Goal: Task Accomplishment & Management: Complete application form

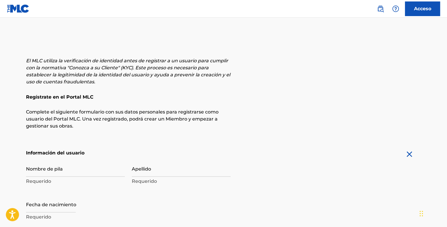
scroll to position [199, 0]
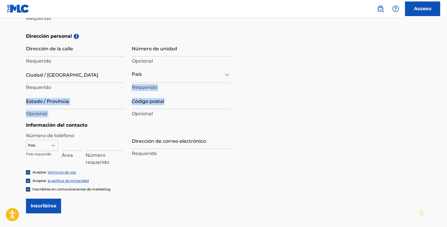
drag, startPoint x: 446, startPoint y: 99, endPoint x: 445, endPoint y: 69, distance: 29.5
click at [445, 69] on main "El MLC utiliza la verificación de identidad antes de registrar a un usuario par…" at bounding box center [223, 32] width 447 height 427
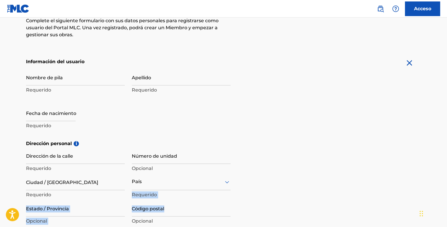
scroll to position [98, 0]
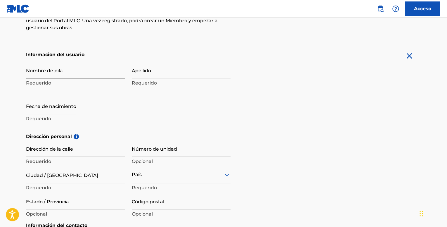
click at [105, 76] on input "Nombre de pila" at bounding box center [75, 70] width 99 height 17
type input "b"
type input "victor"
type input "gonzalez"
select select "8"
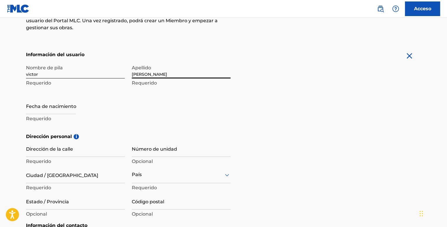
select select "2025"
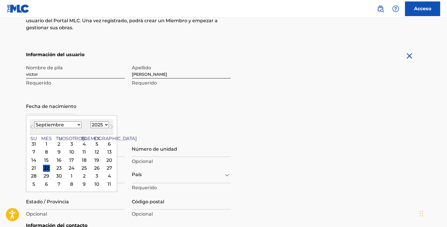
click at [53, 123] on select "Enero Febrero Marzo Abril Puede Junio Julio Agosto Septiembre Octubre Noviembre…" at bounding box center [57, 124] width 47 height 7
select select "11"
click at [34, 121] on select "Enero Febrero Marzo Abril Puede Junio Julio Agosto Septiembre Octubre Noviembre…" at bounding box center [57, 124] width 47 height 7
click at [90, 122] on select "1899 1900 1901 1902 1903 1904 1905 1906 1907 1908 1909 1910 1911 1912 1913 1914…" at bounding box center [99, 124] width 19 height 7
select select "1989"
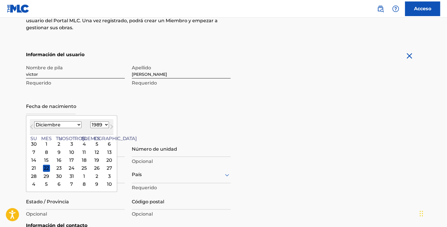
click at [90, 121] on select "1899 1900 1901 1902 1903 1904 1905 1906 1907 1908 1909 1910 1911 1912 1913 1914…" at bounding box center [99, 124] width 19 height 7
click at [56, 167] on div "19" at bounding box center [59, 168] width 7 height 7
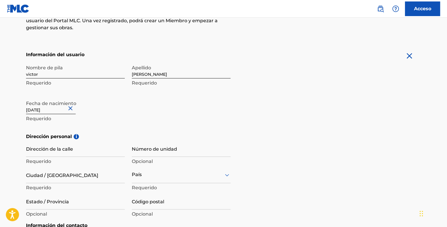
click at [117, 120] on p "Requerido" at bounding box center [75, 118] width 99 height 7
click at [73, 153] on input "Dirección de la calle" at bounding box center [75, 148] width 99 height 17
type input "las quilas"
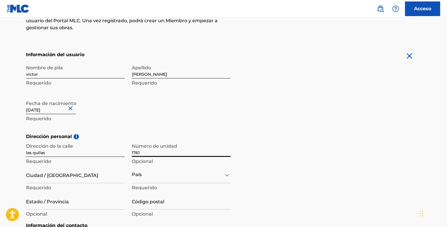
type input "1761"
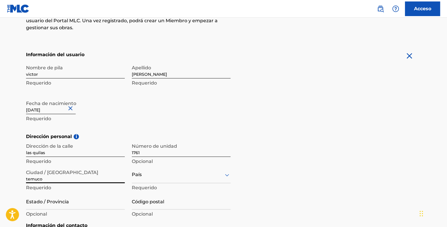
type input "temuco"
click at [144, 177] on div "option , selected. Select is focused ,type to refine list, press Down to open t…" at bounding box center [181, 174] width 99 height 17
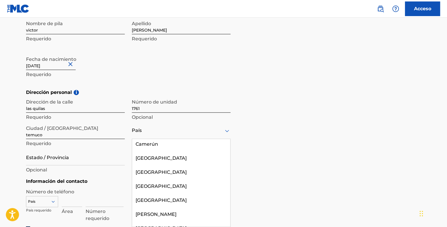
scroll to position [475, 0]
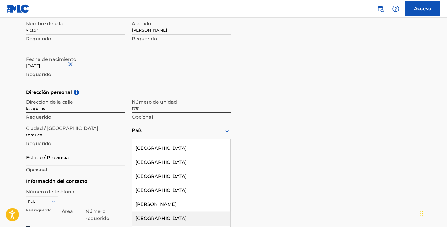
click at [175, 215] on div "Chile" at bounding box center [181, 218] width 98 height 14
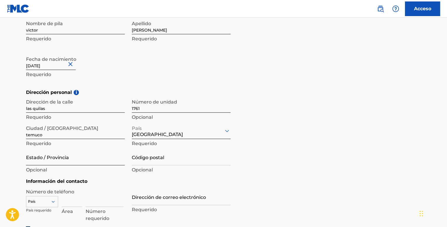
click at [51, 164] on input "Estado / Provincia" at bounding box center [75, 157] width 99 height 17
type input "araucania"
click at [156, 160] on input "Código postal" at bounding box center [181, 157] width 99 height 17
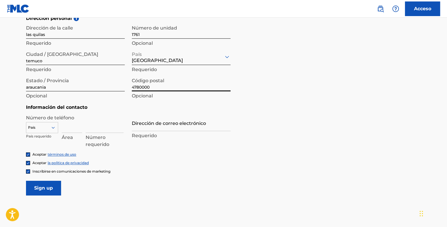
scroll to position [219, 0]
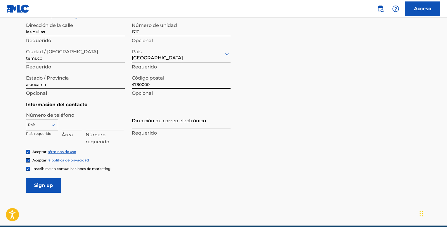
type input "4780000"
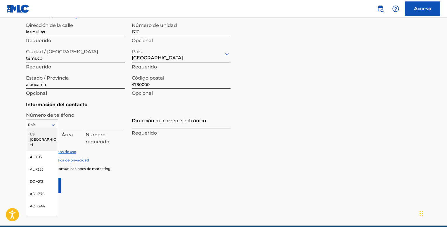
click at [51, 125] on icon at bounding box center [53, 124] width 5 height 5
click at [40, 173] on font "CL +56" at bounding box center [36, 170] width 12 height 4
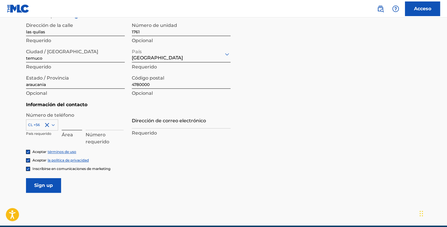
click at [75, 129] on input at bounding box center [72, 121] width 20 height 17
type input "9"
click at [95, 127] on input at bounding box center [105, 121] width 38 height 17
type input "77042120"
click at [146, 124] on input "Dirección de correo electrónico" at bounding box center [181, 120] width 99 height 17
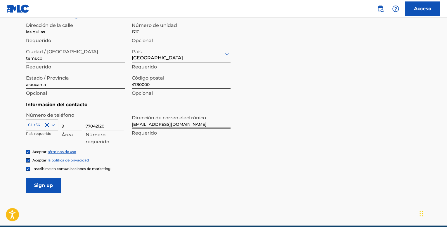
type input "viclezbeats@gmail.com"
click at [215, 139] on div "Número de teléfono CL +56 País requerido 9 Área 77042120 Número requerido Direc…" at bounding box center [128, 130] width 205 height 37
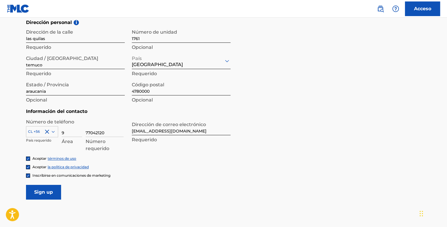
scroll to position [213, 0]
click at [47, 192] on input "Inscribirse" at bounding box center [43, 191] width 35 height 15
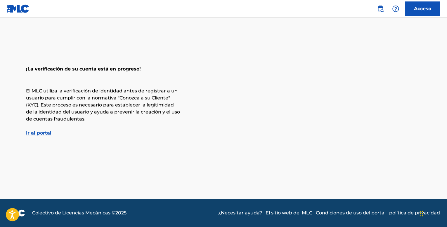
click at [46, 134] on font "Ir al portal" at bounding box center [38, 133] width 25 height 6
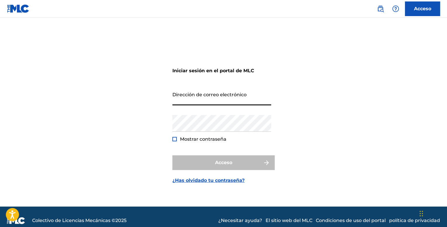
click at [192, 98] on input "Dirección de correo electrónico" at bounding box center [221, 97] width 99 height 17
type input "viclezbeats@gmail.com"
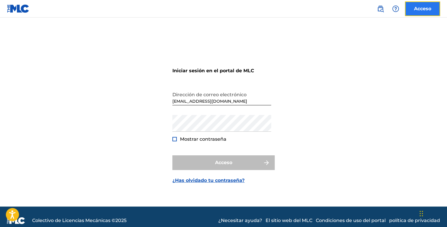
click at [406, 11] on link "Acceso" at bounding box center [422, 8] width 35 height 15
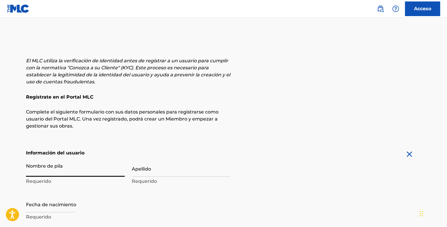
click at [77, 165] on input "Nombre de pila" at bounding box center [75, 168] width 99 height 17
type input "victor"
type input "gonzalez"
type input "las quilas"
type input "1761"
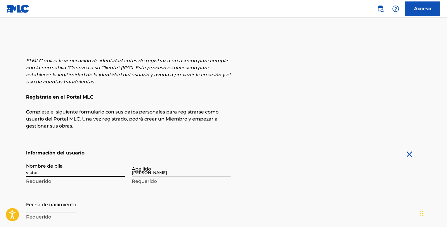
type input "temuco"
type input "Chile"
type input "araucania"
type input "4780000"
type input "9"
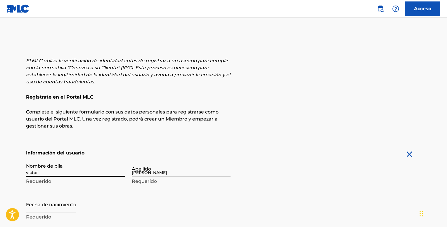
type input "77042120"
type input "viclezbeats@gmail.com"
type input "Sign up"
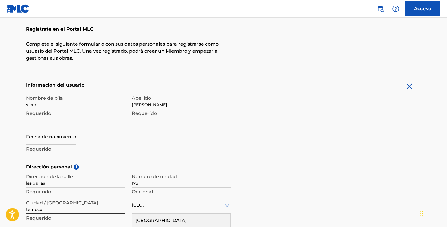
click at [180, 146] on div "Nombre de pila victor Requerido Apellido gonzalez Requerido Fecha de nacimiento…" at bounding box center [128, 127] width 205 height 71
click at [60, 140] on input "text" at bounding box center [51, 136] width 50 height 17
select select "8"
select select "2025"
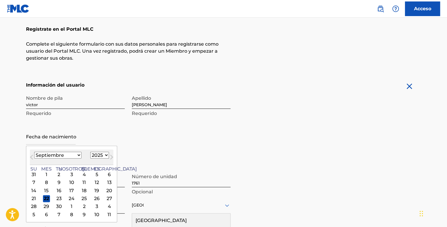
type input "December 19 1989"
select select "11"
select select "1989"
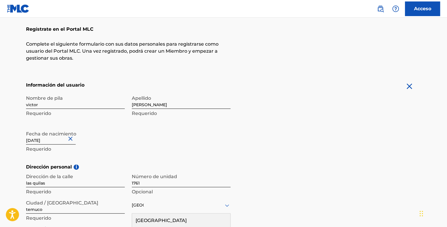
click at [301, 165] on h5 "Dirección personal i" at bounding box center [223, 166] width 395 height 7
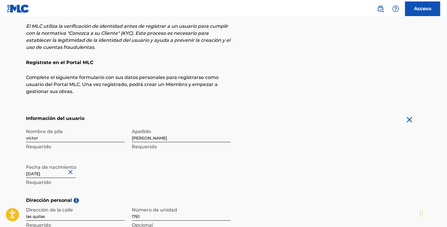
scroll to position [0, 0]
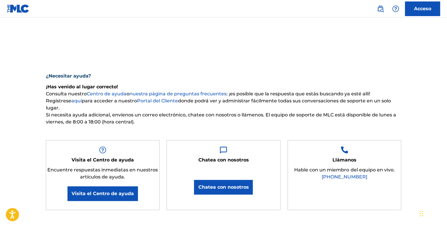
click at [363, 91] on font ": ¡es posible que la respuesta que estás buscando ya esté allí!" at bounding box center [299, 94] width 144 height 6
